Goal: Task Accomplishment & Management: Complete application form

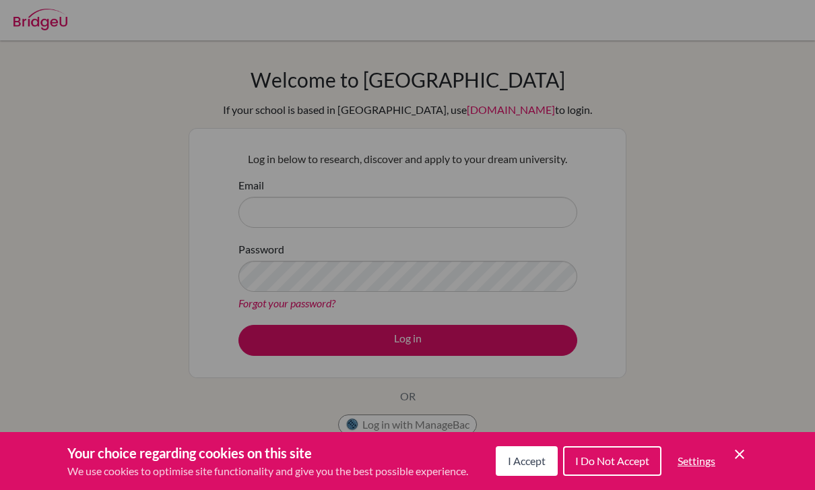
click at [471, 235] on div "Cookie Preferences" at bounding box center [407, 245] width 815 height 490
click at [478, 206] on div "Cookie Preferences" at bounding box center [407, 245] width 815 height 490
click at [734, 458] on icon "Cookie Control Close Icon" at bounding box center [739, 454] width 16 height 16
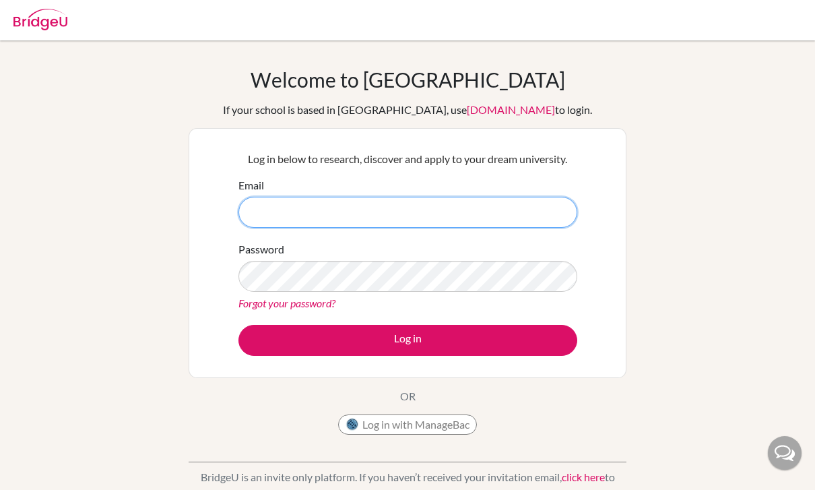
click at [410, 211] on input "Email" at bounding box center [407, 212] width 339 height 31
type input "[EMAIL_ADDRESS][DOMAIN_NAME]"
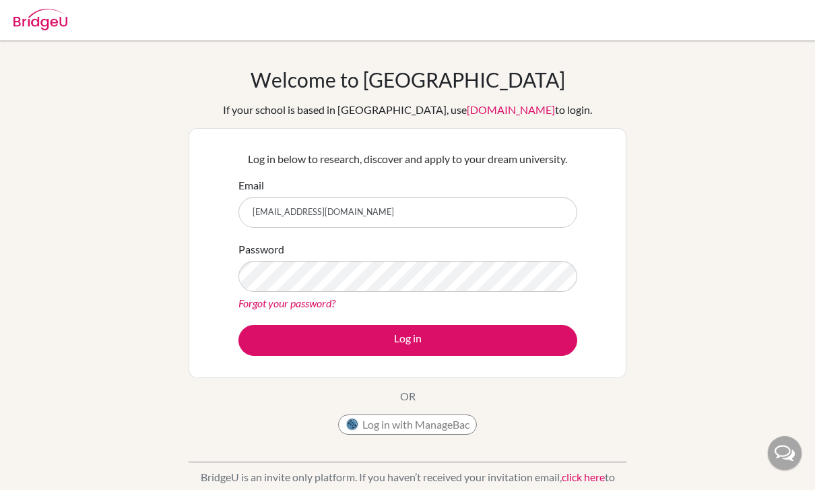
click at [368, 320] on form "Email [EMAIL_ADDRESS][DOMAIN_NAME] Password Forgot your password? Log in" at bounding box center [407, 266] width 339 height 178
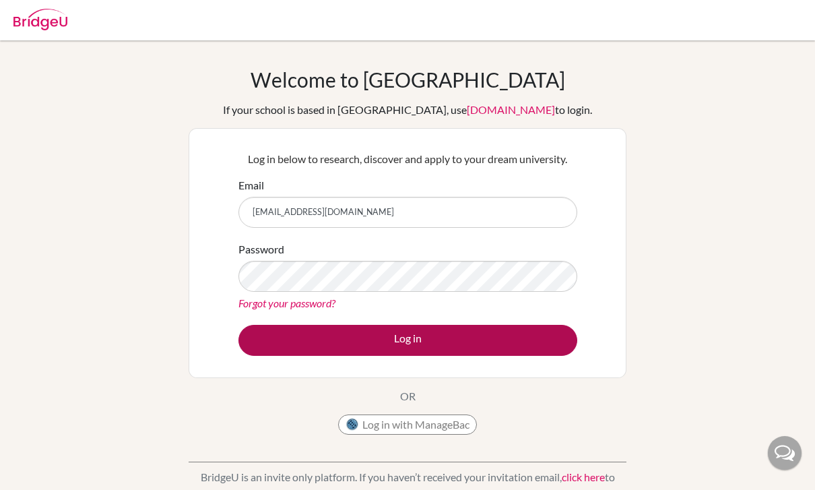
click at [368, 329] on button "Log in" at bounding box center [407, 340] width 339 height 31
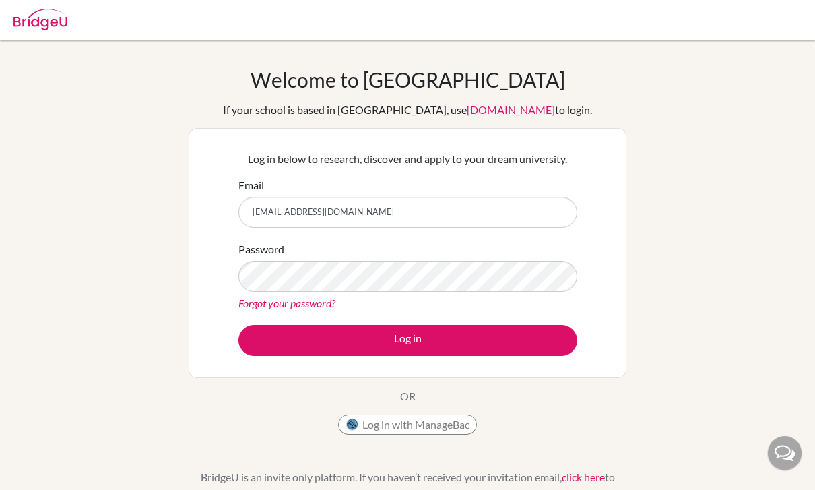
type input "[EMAIL_ADDRESS][DOMAIN_NAME]"
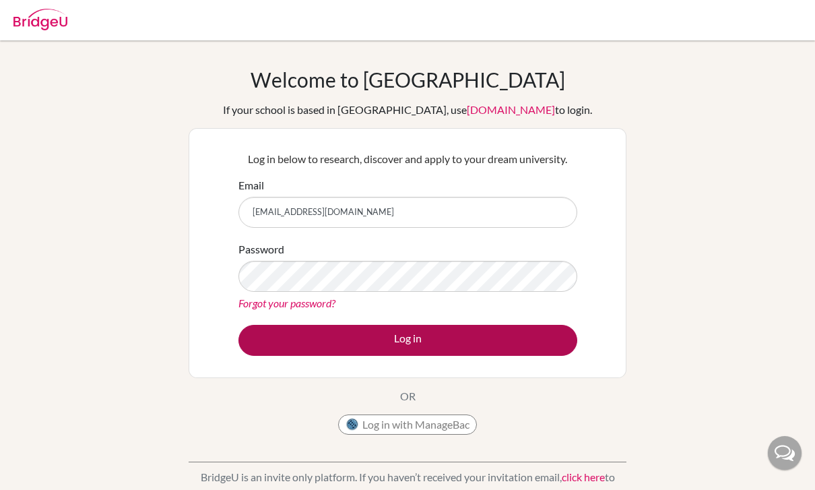
click at [444, 348] on button "Log in" at bounding box center [407, 340] width 339 height 31
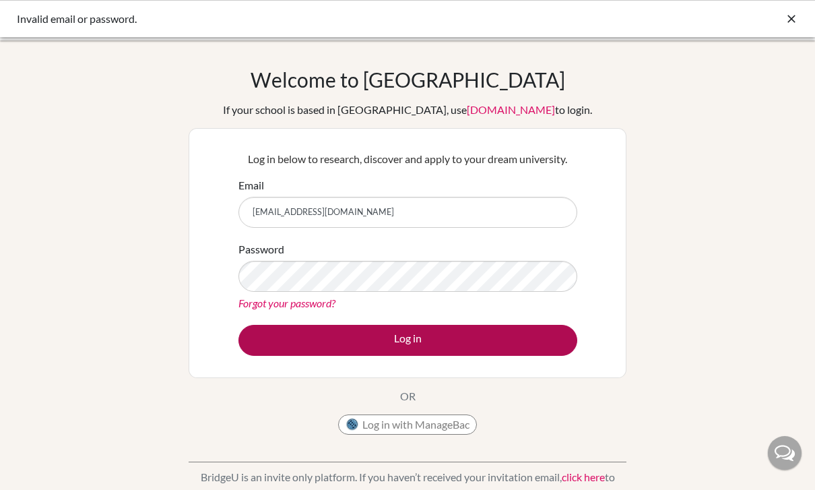
click at [392, 344] on button "Log in" at bounding box center [407, 340] width 339 height 31
